Goal: Task Accomplishment & Management: Complete application form

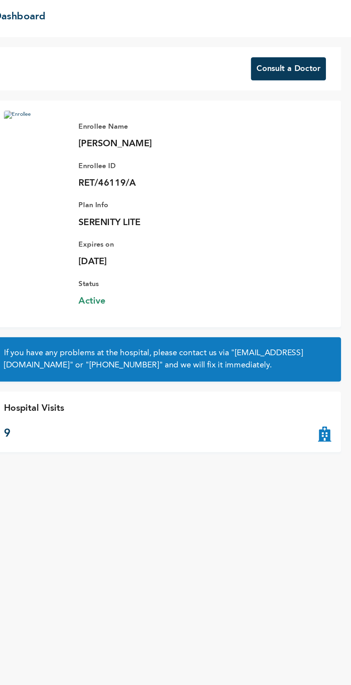
click at [317, 53] on button "Consult a Doctor" at bounding box center [306, 51] width 53 height 16
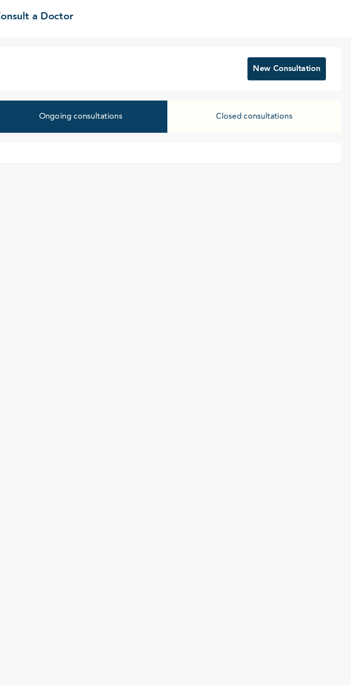
click at [313, 51] on button "New Consultation" at bounding box center [306, 51] width 56 height 16
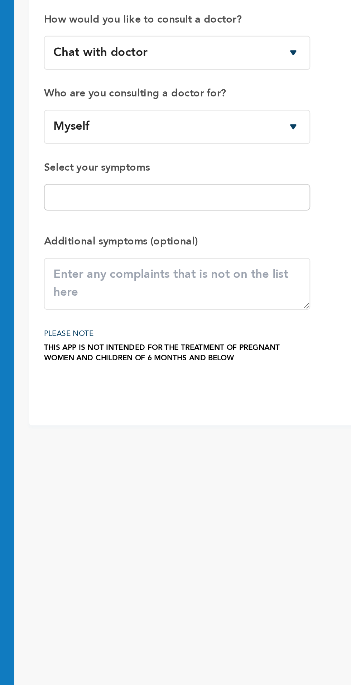
click at [217, 144] on input "text" at bounding box center [168, 140] width 125 height 9
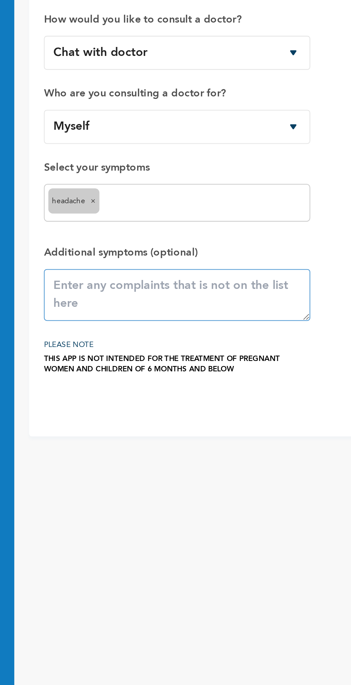
click at [133, 188] on textarea at bounding box center [168, 187] width 129 height 25
click at [119, 193] on textarea at bounding box center [168, 187] width 129 height 25
click at [222, 146] on input "text" at bounding box center [182, 143] width 98 height 9
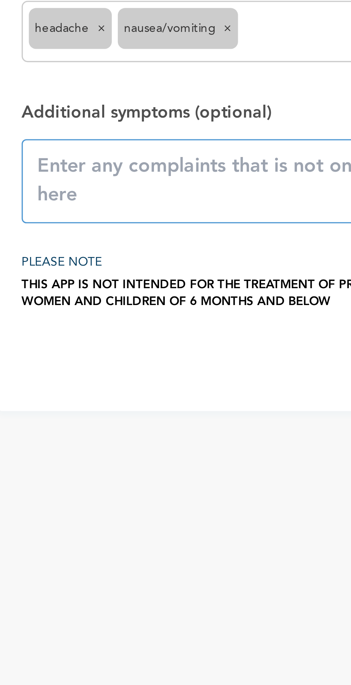
click at [120, 191] on textarea at bounding box center [168, 187] width 129 height 25
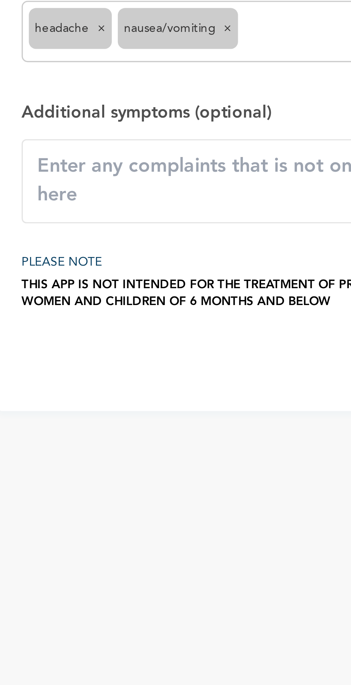
click at [195, 143] on input "text" at bounding box center [200, 143] width 61 height 9
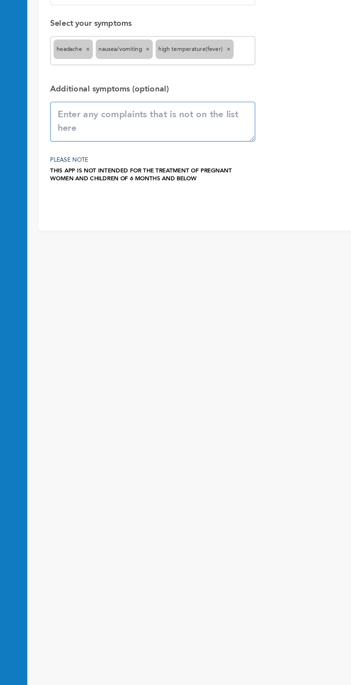
click at [131, 185] on textarea at bounding box center [168, 187] width 129 height 25
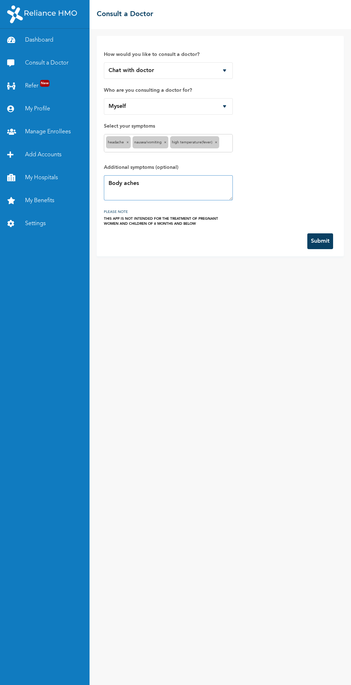
type textarea "Body aches"
click at [330, 246] on button "Submit" at bounding box center [321, 241] width 26 height 16
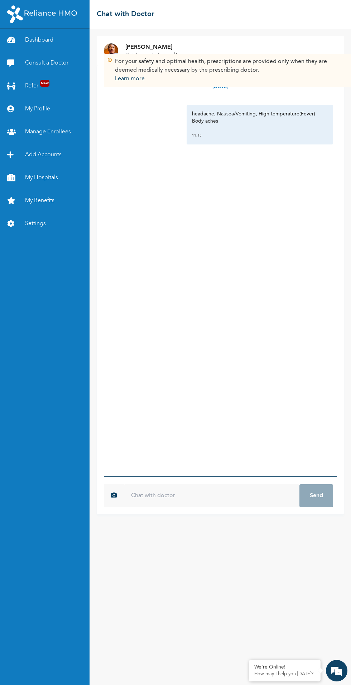
click at [162, 496] on input "text" at bounding box center [212, 495] width 176 height 23
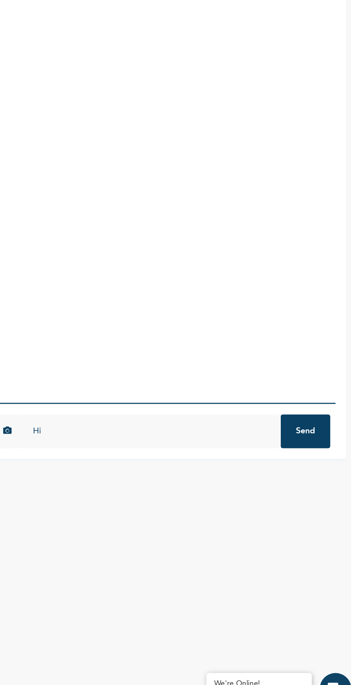
type input "Hi"
click at [321, 504] on button "Send" at bounding box center [317, 495] width 34 height 23
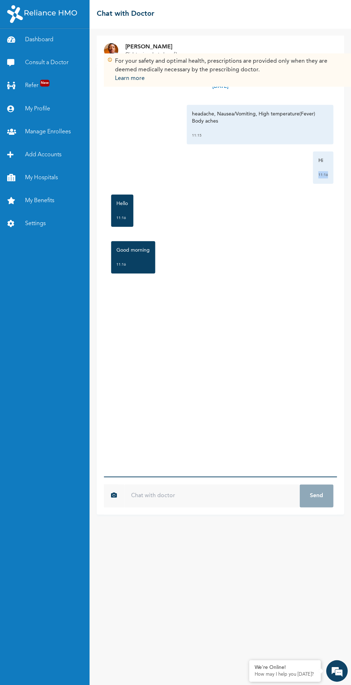
click at [155, 496] on input "text" at bounding box center [212, 495] width 176 height 23
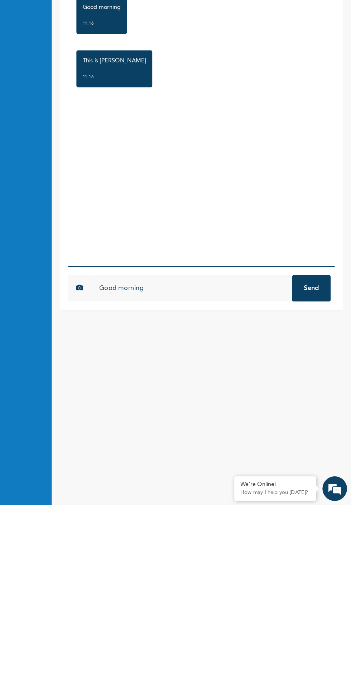
type input "Good morning"
click at [325, 497] on button "Send" at bounding box center [317, 495] width 34 height 23
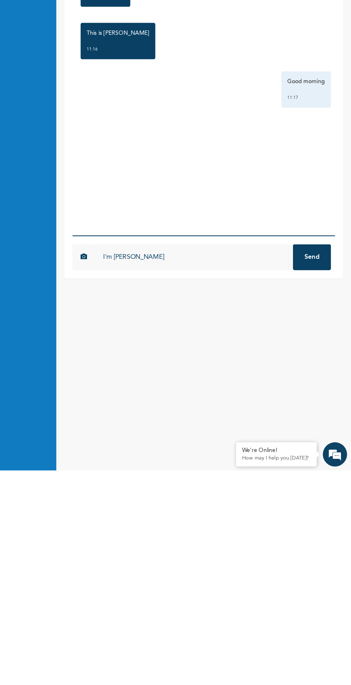
type input "I'm Mary"
click at [321, 504] on button "Send" at bounding box center [317, 495] width 34 height 23
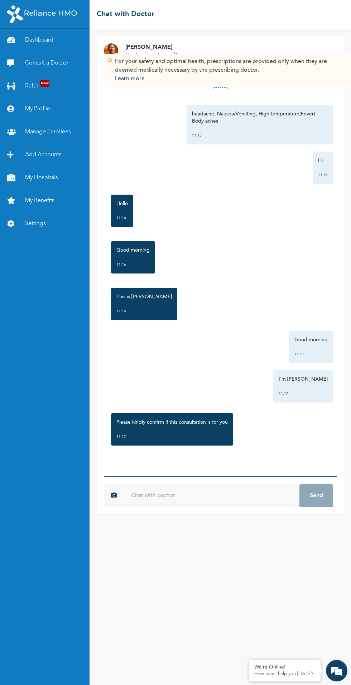
click at [159, 499] on input "text" at bounding box center [212, 495] width 176 height 23
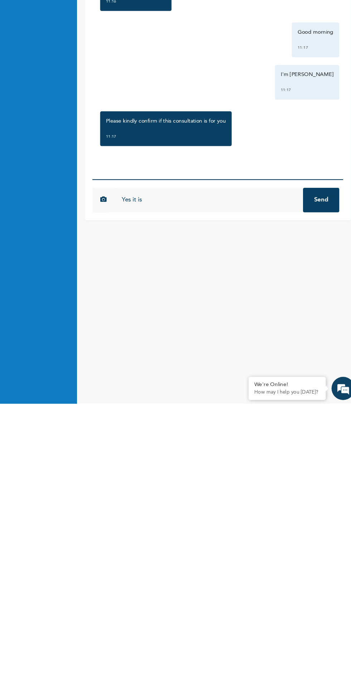
type input "Yes it is"
click at [323, 495] on button "Send" at bounding box center [317, 495] width 34 height 23
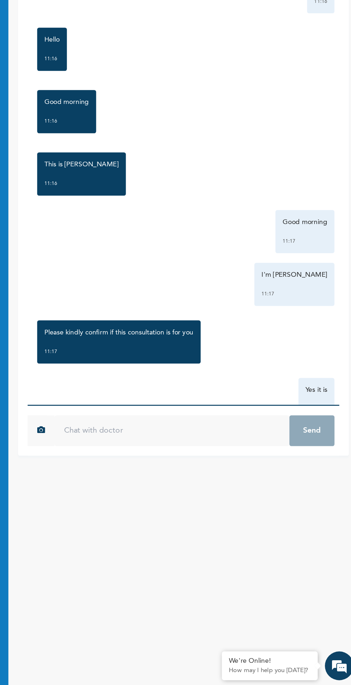
click at [184, 493] on input "text" at bounding box center [212, 495] width 176 height 23
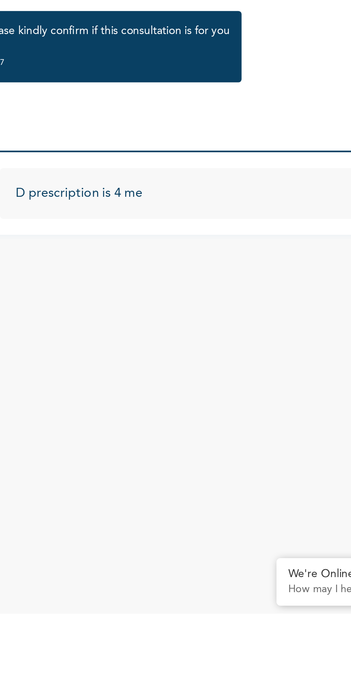
type input "D prescription is 4 me"
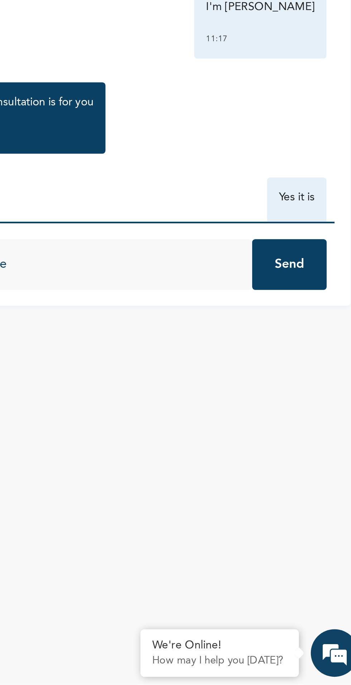
click at [320, 501] on button "Send" at bounding box center [317, 495] width 34 height 23
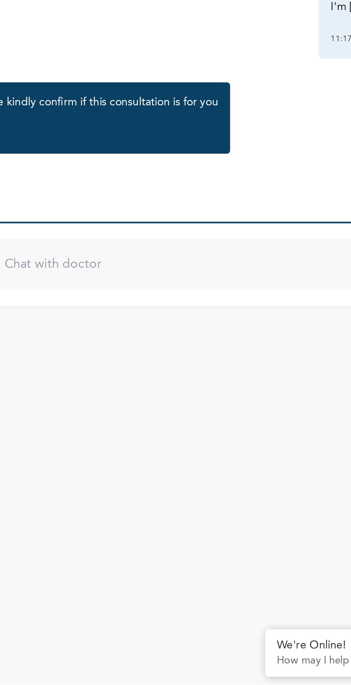
click at [150, 496] on input "text" at bounding box center [212, 495] width 176 height 23
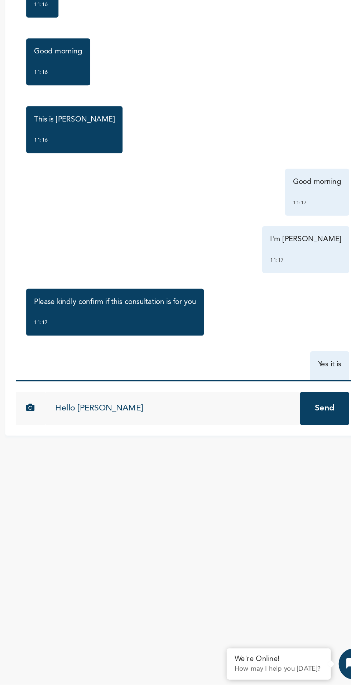
type input "Hello Dr Asuquo"
click at [320, 494] on button "Send" at bounding box center [317, 495] width 34 height 23
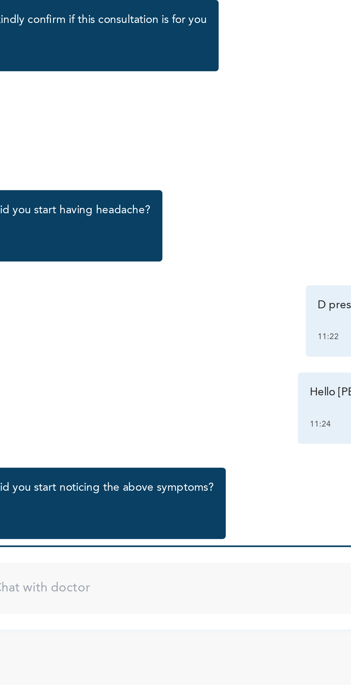
scroll to position [200, 0]
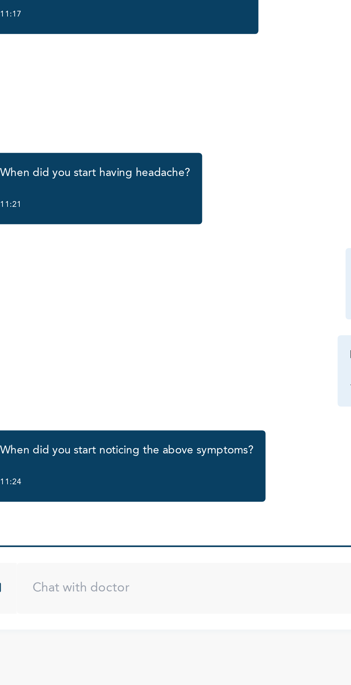
click at [161, 494] on input "text" at bounding box center [212, 495] width 176 height 23
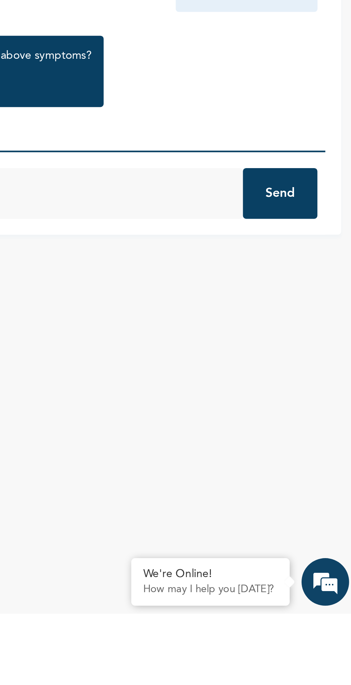
type input "2 days ago"
click at [321, 497] on button "Send" at bounding box center [317, 495] width 34 height 23
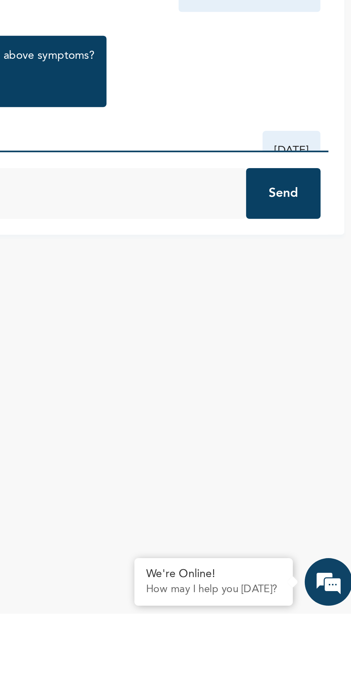
type input "Goes of nd on"
click at [323, 501] on button "Send" at bounding box center [317, 495] width 34 height 23
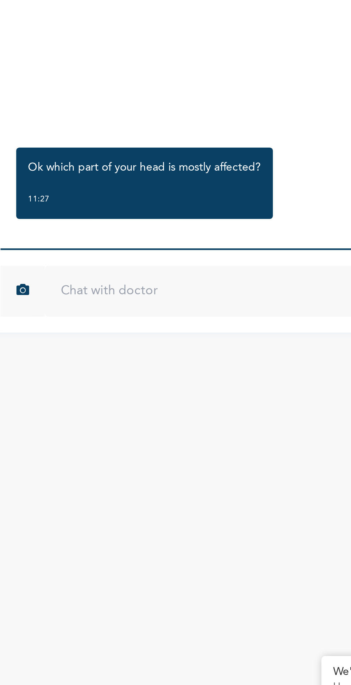
scroll to position [320, 0]
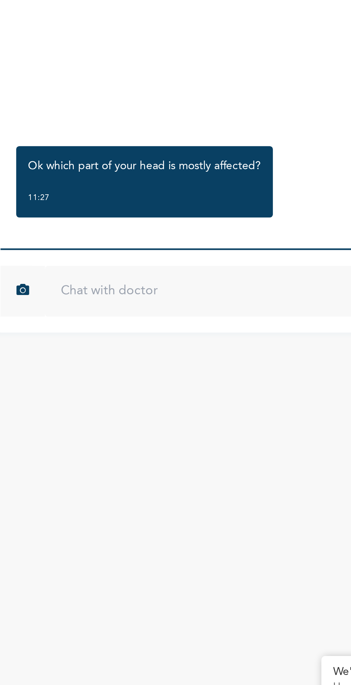
click at [151, 496] on input "text" at bounding box center [212, 495] width 176 height 23
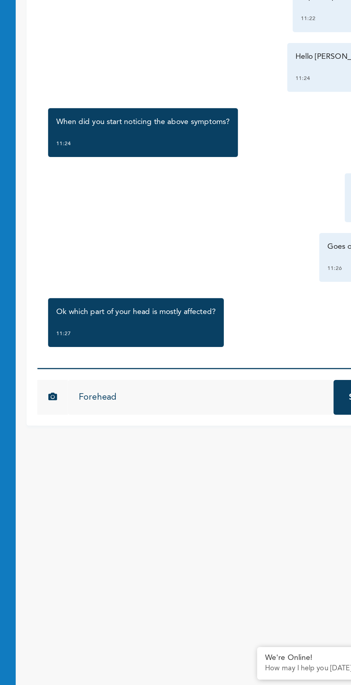
scroll to position [0, 0]
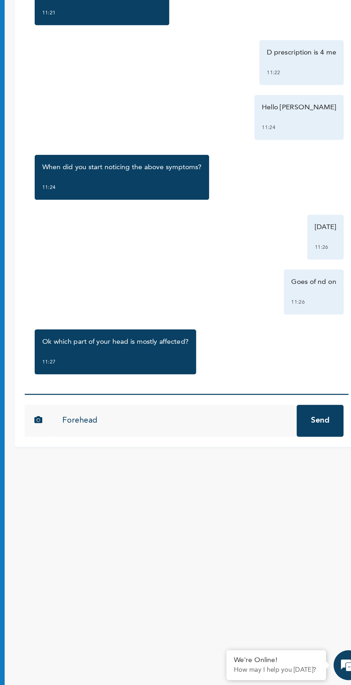
type input "Forehead"
click at [319, 501] on button "Send" at bounding box center [317, 495] width 34 height 23
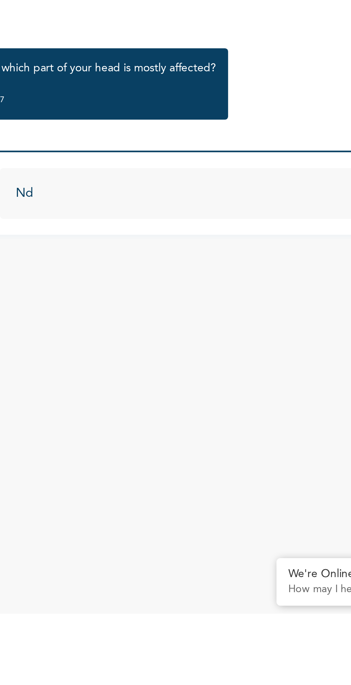
type input "N"
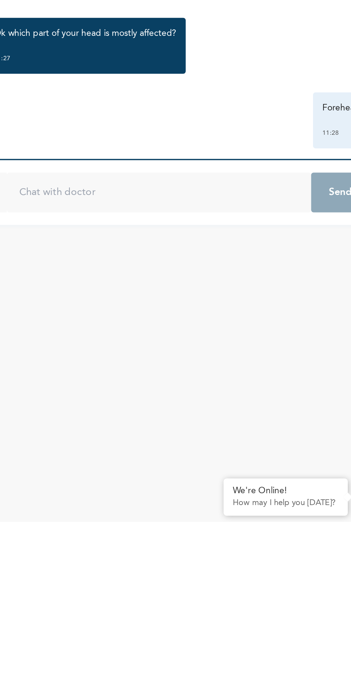
scroll to position [363, 0]
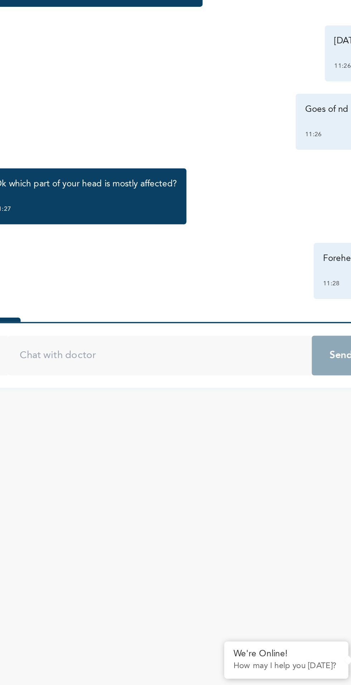
click at [151, 497] on input "text" at bounding box center [212, 495] width 176 height 23
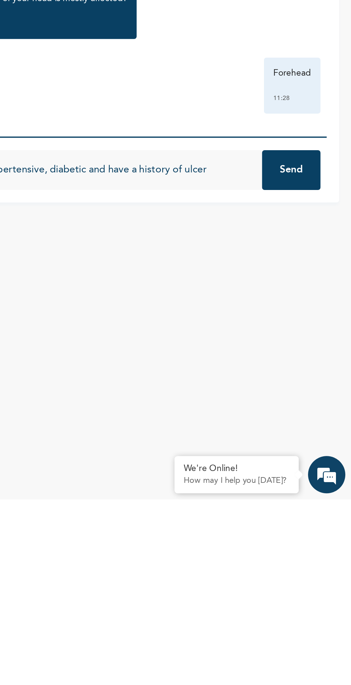
type input "I'm hypertensive, diabetic and have a history of ulcer"
click at [322, 496] on button "Send" at bounding box center [317, 495] width 34 height 23
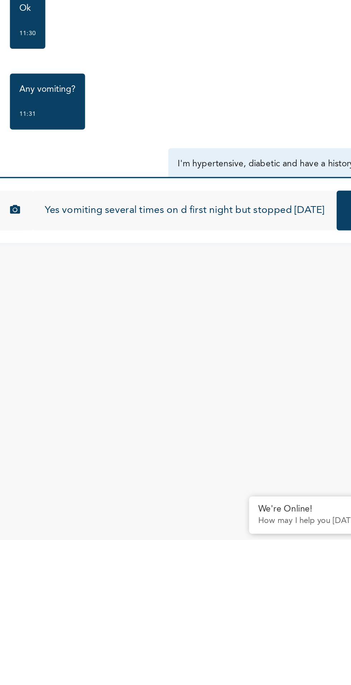
scroll to position [0, 7]
type input "Yes vomiting several times on d first night but stopped yesterday"
click at [305, 500] on button "Send" at bounding box center [317, 495] width 34 height 23
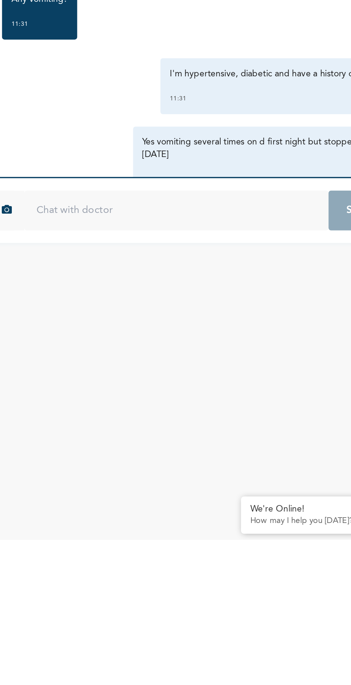
scroll to position [545, 0]
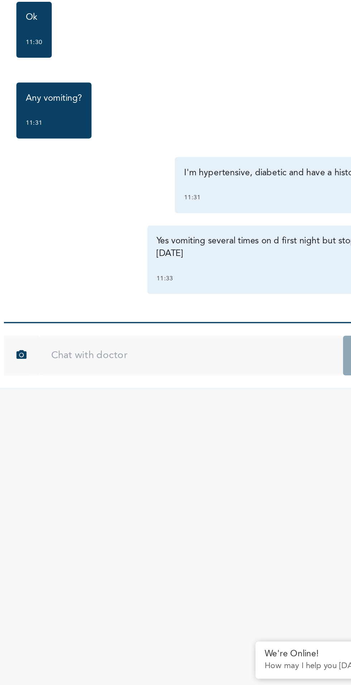
click at [180, 498] on input "text" at bounding box center [212, 495] width 176 height 23
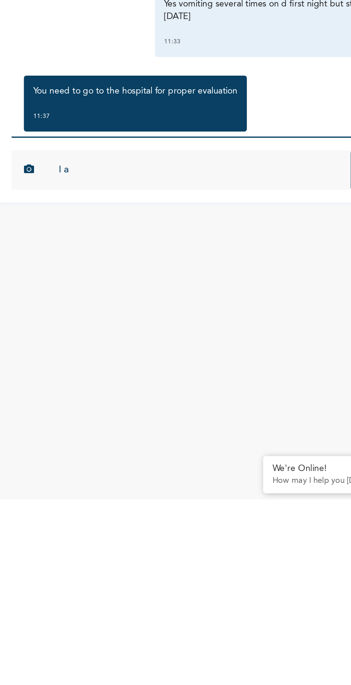
scroll to position [576, 0]
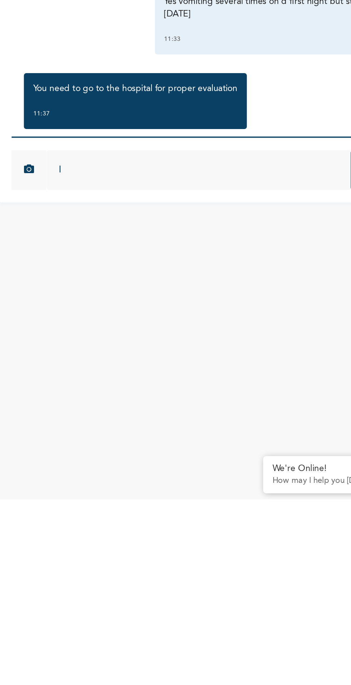
type input "I"
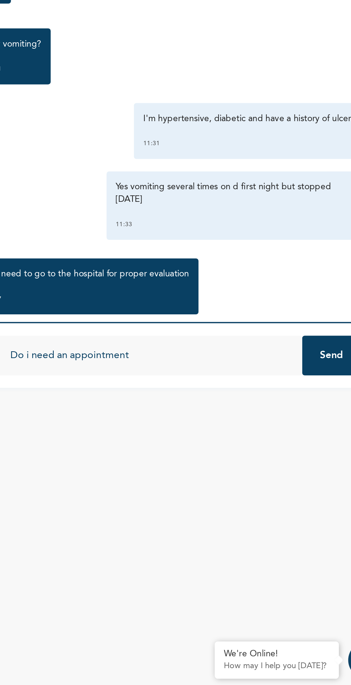
type input "Do i need an appointment"
click at [317, 501] on button "Send" at bounding box center [317, 495] width 34 height 23
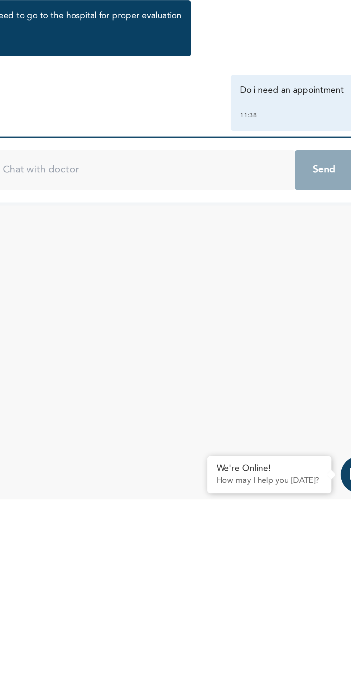
scroll to position [631, 0]
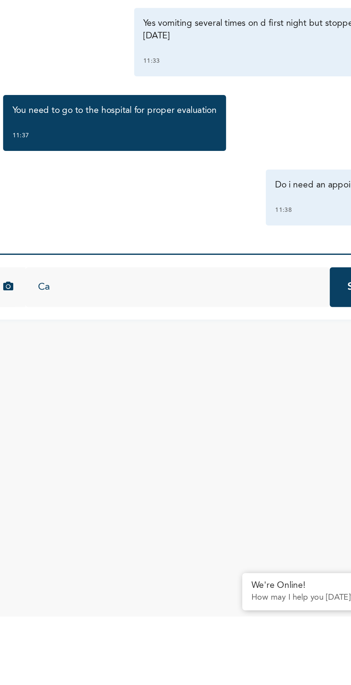
type input "C"
type input "Are we done sir"
click at [302, 495] on button "Send" at bounding box center [317, 495] width 34 height 23
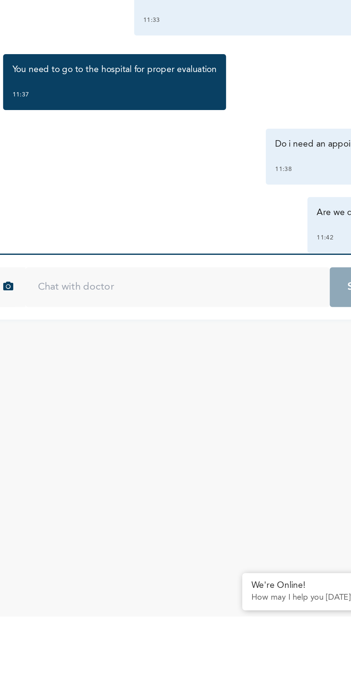
scroll to position [670, 0]
